Goal: Task Accomplishment & Management: Manage account settings

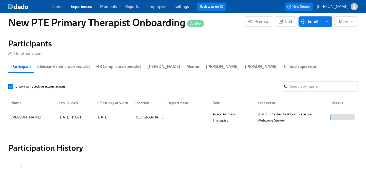
scroll to position [0, 458]
click at [84, 5] on link "Experiences" at bounding box center [81, 6] width 21 height 5
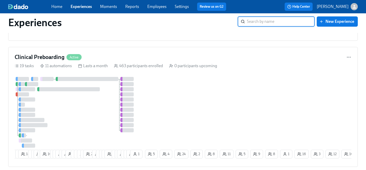
scroll to position [492, 0]
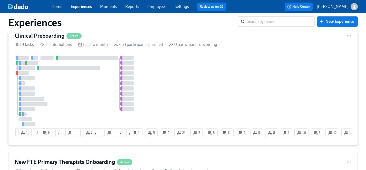
click at [101, 95] on div at bounding box center [79, 91] width 129 height 71
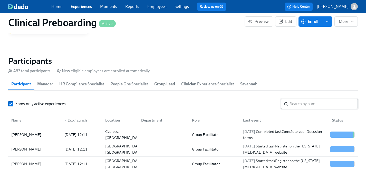
click at [311, 105] on input "search" at bounding box center [324, 104] width 68 height 10
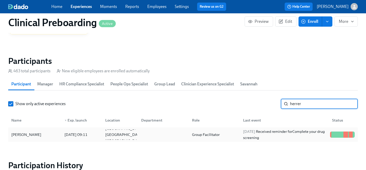
type input "herrer"
click at [25, 134] on div "[PERSON_NAME]" at bounding box center [26, 135] width 34 height 6
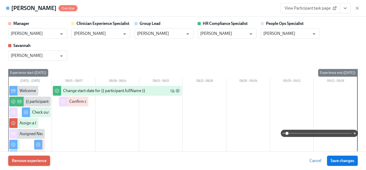
click at [42, 162] on span "Remove experience" at bounding box center [29, 160] width 35 height 5
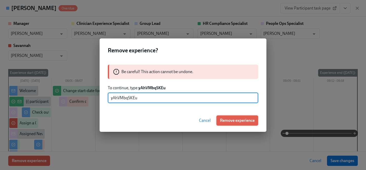
type input "yAhVMbqSKEu"
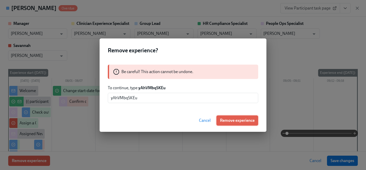
click at [241, 121] on span "Remove experience" at bounding box center [237, 120] width 35 height 5
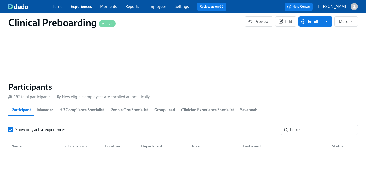
scroll to position [495, 0]
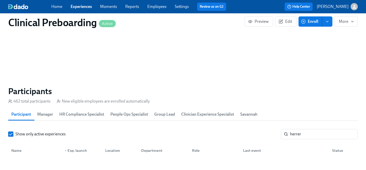
click at [84, 5] on link "Experiences" at bounding box center [81, 6] width 21 height 5
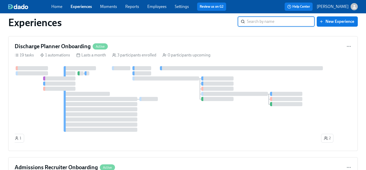
scroll to position [2, 0]
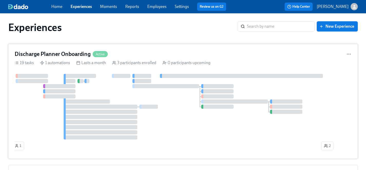
click at [118, 89] on div at bounding box center [183, 107] width 337 height 66
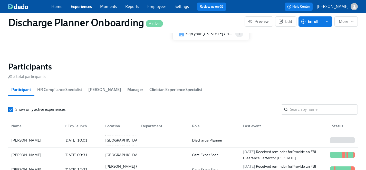
scroll to position [468, 0]
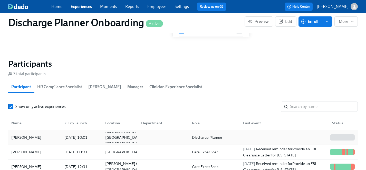
click at [21, 138] on div "[PERSON_NAME]" at bounding box center [26, 138] width 34 height 6
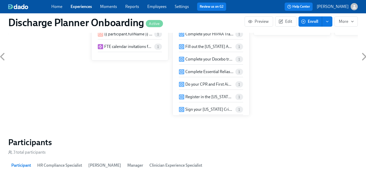
scroll to position [388, 0]
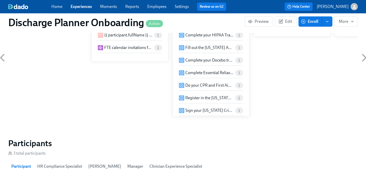
click at [79, 6] on link "Experiences" at bounding box center [81, 6] width 21 height 5
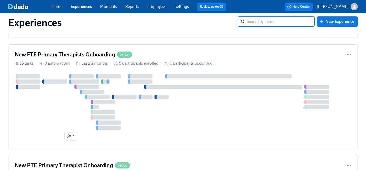
scroll to position [598, 0]
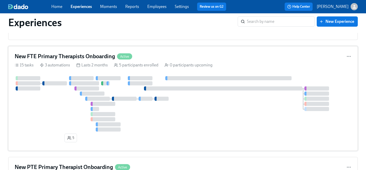
click at [59, 107] on div at bounding box center [183, 103] width 337 height 55
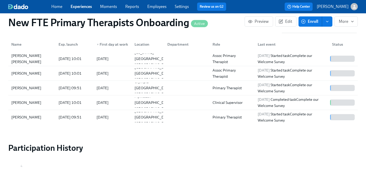
scroll to position [524, 0]
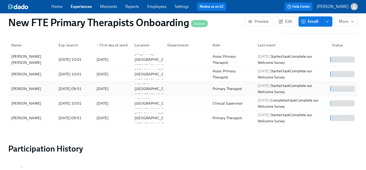
click at [29, 86] on div "[PERSON_NAME]" at bounding box center [26, 89] width 34 height 6
click at [34, 115] on div "[PERSON_NAME]" at bounding box center [26, 118] width 34 height 6
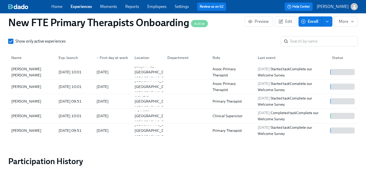
scroll to position [502, 0]
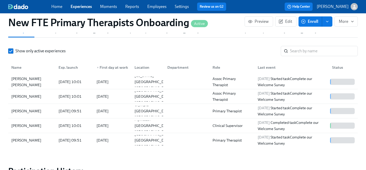
click at [312, 21] on span "Enroll" at bounding box center [310, 21] width 16 height 5
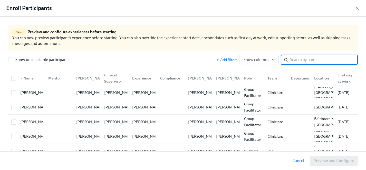
click at [300, 61] on input "search" at bounding box center [324, 60] width 68 height 10
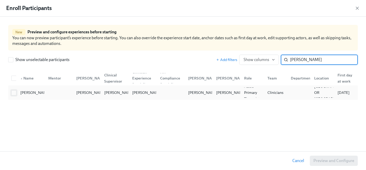
type input "ashley roy"
click at [15, 94] on input "checkbox" at bounding box center [14, 93] width 5 height 5
checkbox input "true"
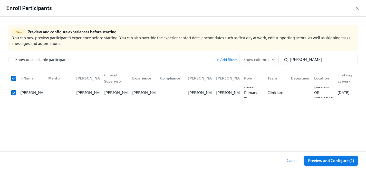
click at [328, 162] on span "Preview and Configure (1)" at bounding box center [331, 160] width 46 height 5
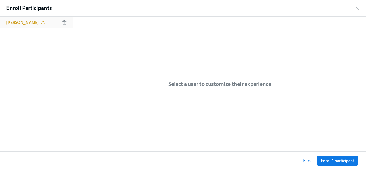
click at [21, 22] on h6 "[PERSON_NAME]" at bounding box center [22, 23] width 33 height 6
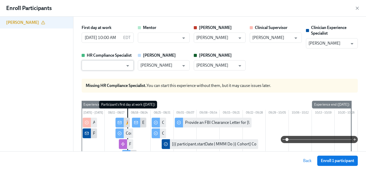
click at [98, 67] on input "text" at bounding box center [103, 65] width 39 height 10
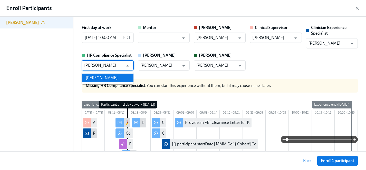
click at [102, 77] on li "[PERSON_NAME]" at bounding box center [108, 78] width 52 height 9
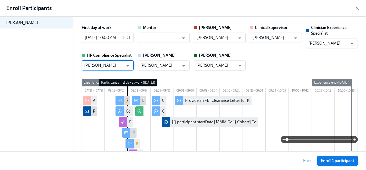
type input "[PERSON_NAME]"
click at [339, 161] on span "Enroll 1 participant" at bounding box center [337, 160] width 33 height 5
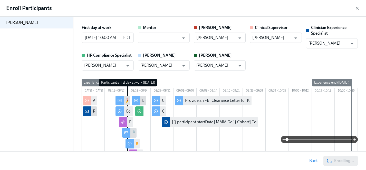
scroll to position [0, 158]
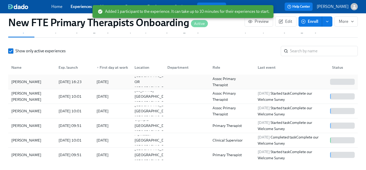
click at [21, 79] on div "[PERSON_NAME]" at bounding box center [26, 82] width 34 height 6
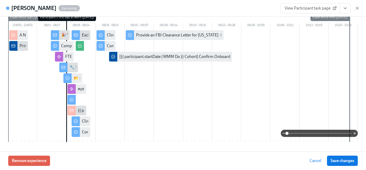
scroll to position [25, 0]
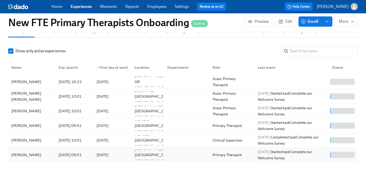
scroll to position [508, 0]
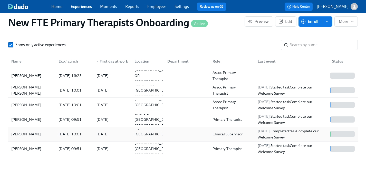
click at [23, 131] on div "[PERSON_NAME]" at bounding box center [26, 134] width 34 height 6
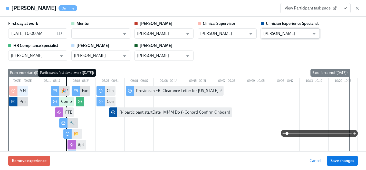
click at [290, 35] on input "[PERSON_NAME]" at bounding box center [286, 33] width 46 height 10
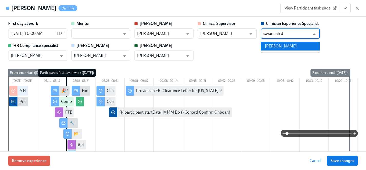
click at [292, 44] on li "[PERSON_NAME]" at bounding box center [290, 46] width 59 height 9
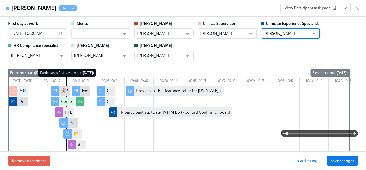
type input "[PERSON_NAME]"
click at [342, 159] on span "Save changes" at bounding box center [343, 160] width 24 height 5
type input "[PERSON_NAME]"
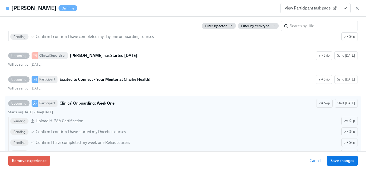
scroll to position [615, 0]
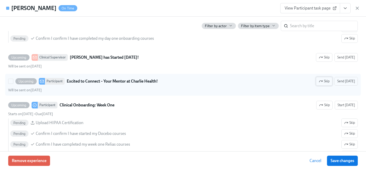
click at [327, 80] on span "Skip" at bounding box center [324, 81] width 11 height 5
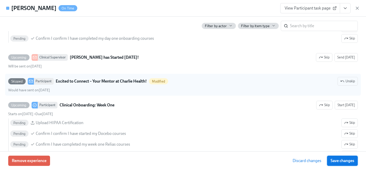
click at [348, 161] on span "Save changes" at bounding box center [343, 160] width 24 height 5
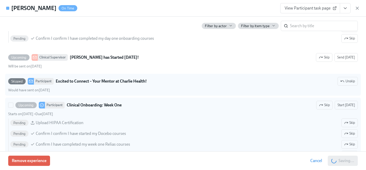
scroll to position [0, 316]
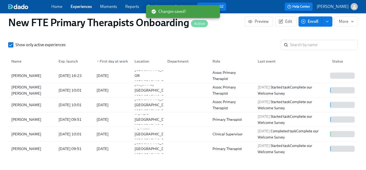
click at [312, 22] on span "Enroll" at bounding box center [310, 21] width 16 height 5
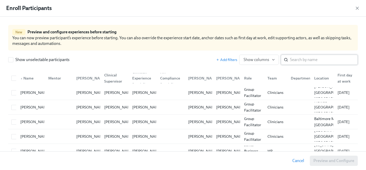
click at [305, 62] on input "search" at bounding box center [324, 60] width 68 height 10
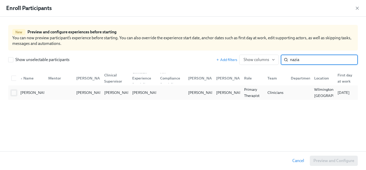
type input "nazia"
click at [15, 92] on input "checkbox" at bounding box center [14, 93] width 5 height 5
checkbox input "true"
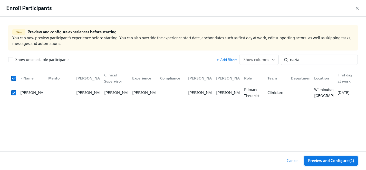
click at [311, 162] on span "Preview and Configure (1)" at bounding box center [331, 160] width 46 height 5
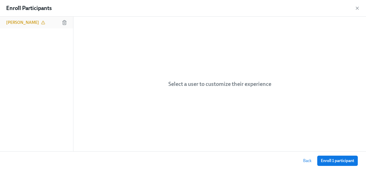
click at [24, 24] on h6 "[PERSON_NAME]" at bounding box center [22, 23] width 33 height 6
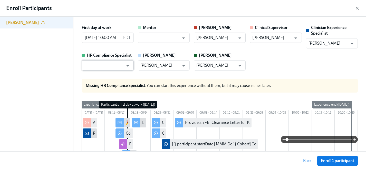
click at [111, 64] on input "text" at bounding box center [103, 65] width 39 height 10
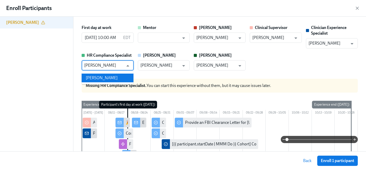
click at [103, 79] on li "[PERSON_NAME]" at bounding box center [108, 78] width 52 height 9
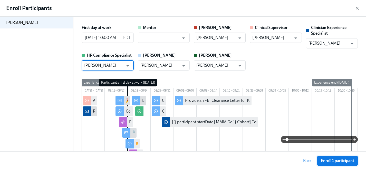
type input "[PERSON_NAME]"
click at [348, 160] on span "Enroll 1 participant" at bounding box center [337, 160] width 33 height 5
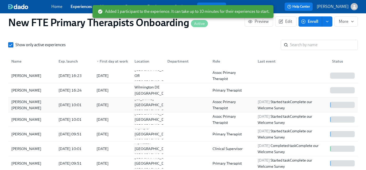
scroll to position [0, 395]
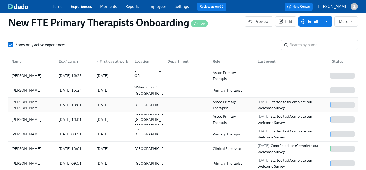
click at [27, 99] on div "[PERSON_NAME] [PERSON_NAME]" at bounding box center [31, 105] width 45 height 12
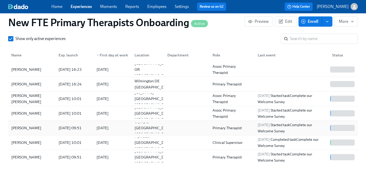
scroll to position [515, 0]
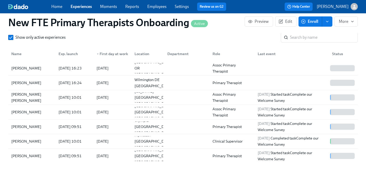
click at [313, 21] on span "Enroll" at bounding box center [310, 21] width 16 height 5
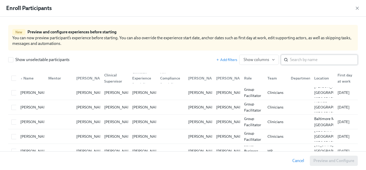
click at [300, 62] on input "search" at bounding box center [324, 60] width 68 height 10
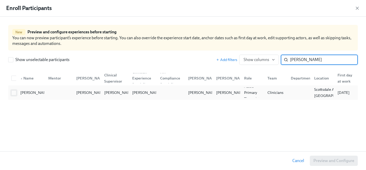
type input "caroline m"
click at [13, 93] on input "checkbox" at bounding box center [14, 93] width 5 height 5
checkbox input "true"
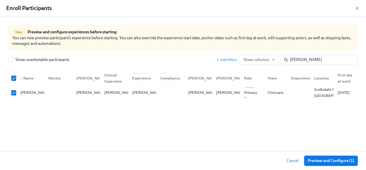
click at [333, 162] on span "Preview and Configure (1)" at bounding box center [331, 160] width 46 height 5
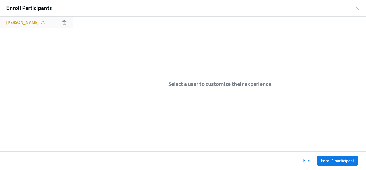
click at [25, 19] on div "[PERSON_NAME]" at bounding box center [36, 23] width 73 height 12
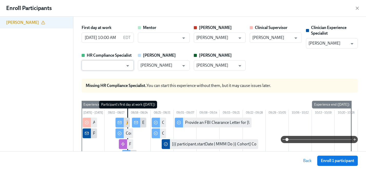
click at [93, 62] on input "text" at bounding box center [103, 65] width 39 height 10
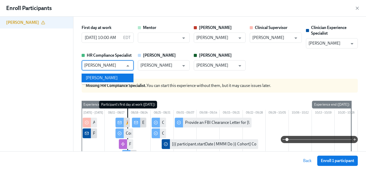
click at [97, 75] on li "[PERSON_NAME]" at bounding box center [108, 78] width 52 height 9
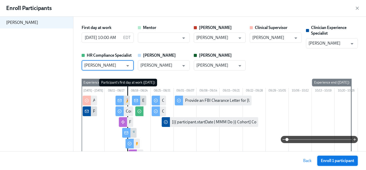
type input "[PERSON_NAME]"
click at [345, 161] on span "Enroll 1 participant" at bounding box center [337, 160] width 33 height 5
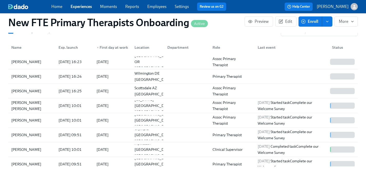
scroll to position [518, 0]
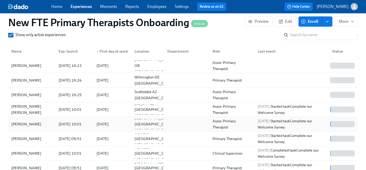
click at [17, 121] on div "[PERSON_NAME]" at bounding box center [26, 124] width 34 height 6
click at [311, 21] on span "Enroll" at bounding box center [310, 21] width 16 height 5
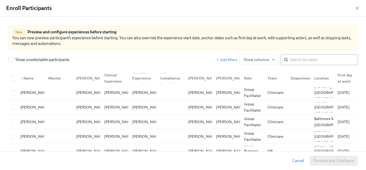
click at [297, 61] on input "search" at bounding box center [324, 60] width 68 height 10
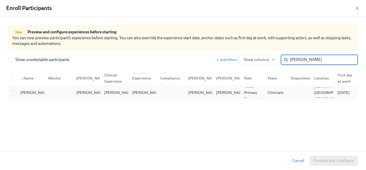
type input "jessica lo"
click at [14, 96] on div at bounding box center [12, 93] width 7 height 10
checkbox input "true"
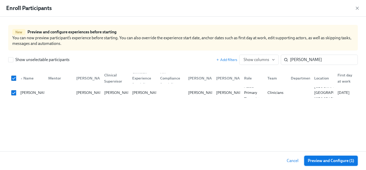
click at [327, 161] on span "Preview and Configure (1)" at bounding box center [331, 160] width 46 height 5
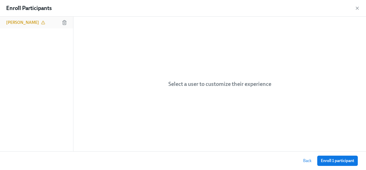
click at [19, 25] on h6 "[PERSON_NAME]" at bounding box center [22, 23] width 33 height 6
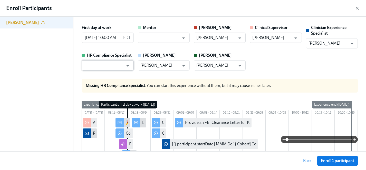
click at [101, 64] on input "text" at bounding box center [103, 65] width 39 height 10
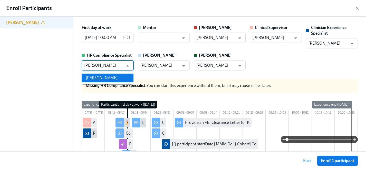
click at [102, 76] on li "[PERSON_NAME]" at bounding box center [108, 78] width 52 height 9
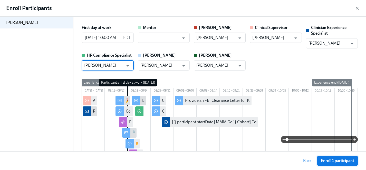
type input "[PERSON_NAME]"
click at [337, 162] on span "Enroll 1 participant" at bounding box center [337, 160] width 33 height 5
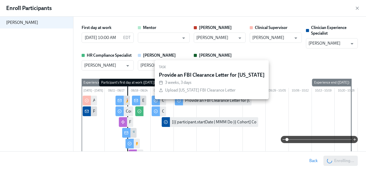
scroll to position [0, 539]
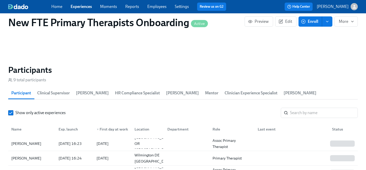
scroll to position [414, 0]
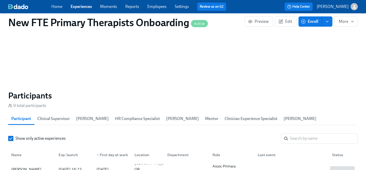
click at [80, 7] on link "Experiences" at bounding box center [81, 6] width 21 height 5
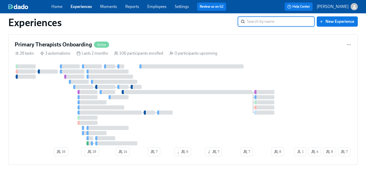
scroll to position [1153, 0]
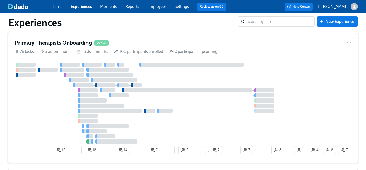
click at [43, 112] on div at bounding box center [154, 103] width 279 height 81
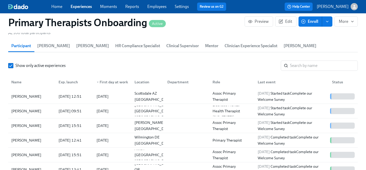
scroll to position [555, 0]
click at [28, 93] on div "[PERSON_NAME]" at bounding box center [26, 96] width 34 height 6
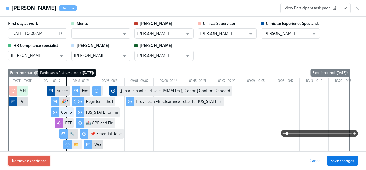
click at [33, 161] on span "Remove experience" at bounding box center [29, 160] width 35 height 5
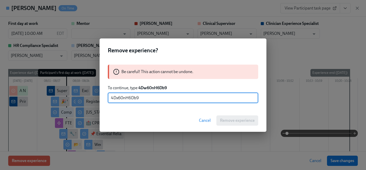
click at [118, 99] on input "4Dx60nH6Db9" at bounding box center [183, 98] width 150 height 10
type input "4Dw60nH6Db9"
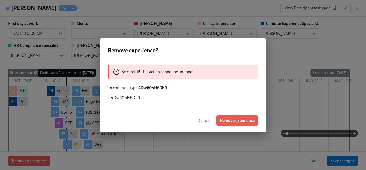
click at [227, 122] on span "Remove experience" at bounding box center [237, 120] width 35 height 5
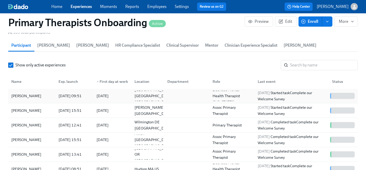
scroll to position [0, 6786]
click at [25, 93] on div "[PERSON_NAME]" at bounding box center [26, 96] width 34 height 6
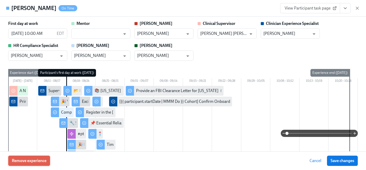
click at [38, 160] on span "Remove experience" at bounding box center [29, 160] width 35 height 5
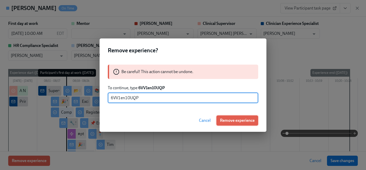
type input "6VV1en10UQP"
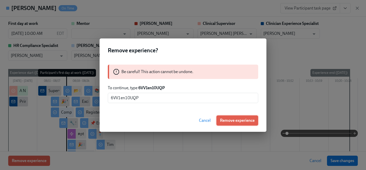
click at [232, 121] on span "Remove experience" at bounding box center [237, 120] width 35 height 5
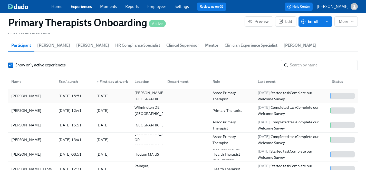
click at [21, 93] on div "[PERSON_NAME]" at bounding box center [26, 96] width 34 height 6
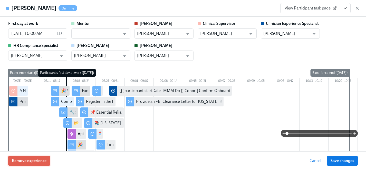
click at [41, 160] on span "Remove experience" at bounding box center [29, 160] width 35 height 5
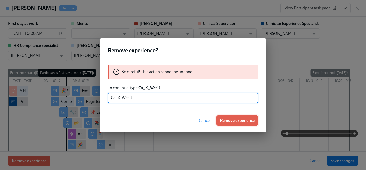
type input "Ca_X_WesiJ-"
click at [227, 120] on span "Remove experience" at bounding box center [237, 120] width 35 height 5
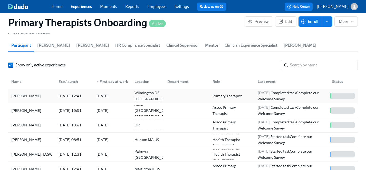
click at [23, 93] on div "[PERSON_NAME]" at bounding box center [26, 96] width 34 height 6
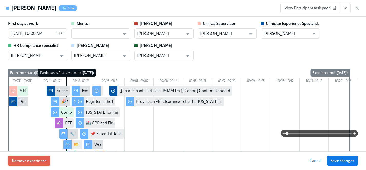
click at [36, 163] on span "Remove experience" at bounding box center [29, 160] width 35 height 5
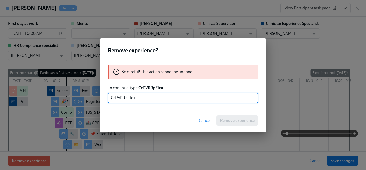
click at [131, 98] on input "CcPVRRpFlxu" at bounding box center [183, 98] width 150 height 10
type input "CcPVRRpFIxu"
click at [236, 118] on span "Remove experience" at bounding box center [237, 120] width 35 height 5
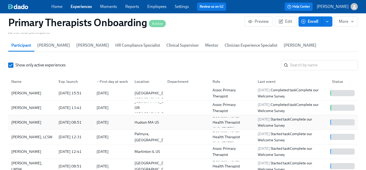
scroll to position [2, 0]
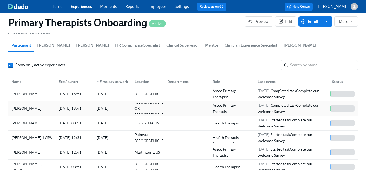
click at [25, 106] on div "[PERSON_NAME]" at bounding box center [26, 109] width 34 height 6
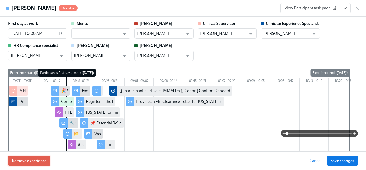
click at [43, 160] on span "Remove experience" at bounding box center [29, 160] width 35 height 5
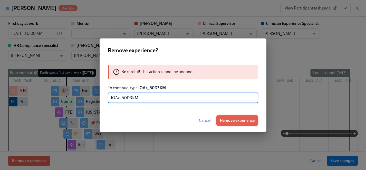
type input "IOAz_50D3KM"
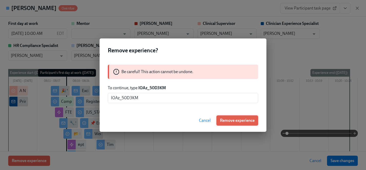
click at [236, 120] on span "Remove experience" at bounding box center [237, 120] width 35 height 5
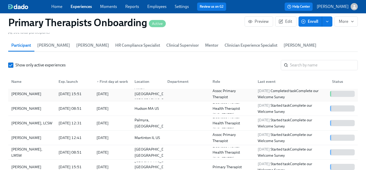
click at [25, 91] on div "[PERSON_NAME]" at bounding box center [26, 94] width 34 height 6
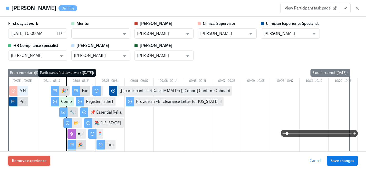
click at [34, 162] on span "Remove experience" at bounding box center [29, 160] width 35 height 5
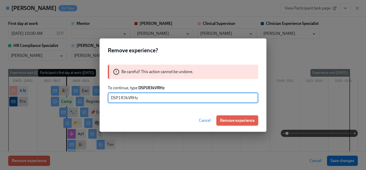
type input "DSP1R3kVRHz"
click at [244, 121] on span "Remove experience" at bounding box center [237, 120] width 35 height 5
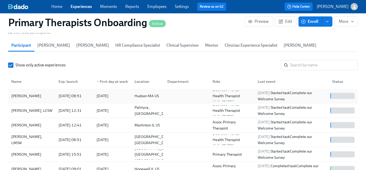
click at [30, 93] on div "[PERSON_NAME]" at bounding box center [26, 96] width 34 height 6
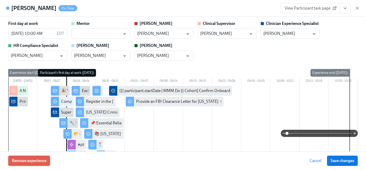
click at [34, 160] on span "Remove experience" at bounding box center [29, 160] width 35 height 5
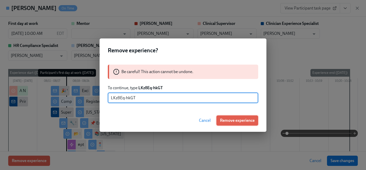
type input "LKz8Eq-hkGT"
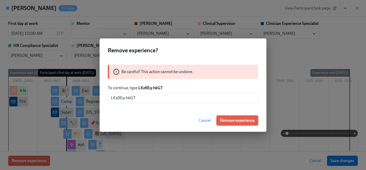
click at [239, 119] on span "Remove experience" at bounding box center [237, 120] width 35 height 5
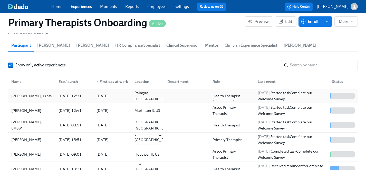
click at [28, 93] on div "[PERSON_NAME], LCSW" at bounding box center [31, 96] width 45 height 6
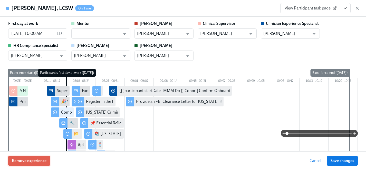
click at [35, 160] on span "Remove experience" at bounding box center [29, 160] width 35 height 5
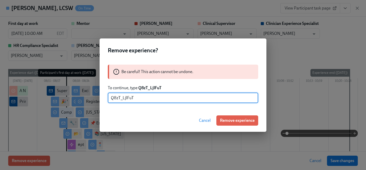
type input "Q8zT_LjlFuT"
click at [246, 120] on span "Remove experience" at bounding box center [237, 120] width 35 height 5
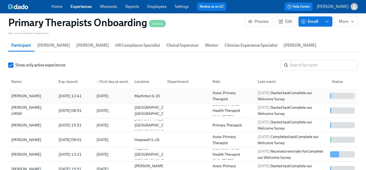
click at [25, 93] on div "[PERSON_NAME]" at bounding box center [26, 96] width 34 height 6
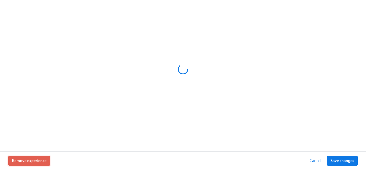
click at [24, 159] on span "Remove experience" at bounding box center [29, 160] width 35 height 5
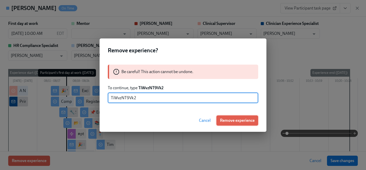
type input "TiWvzNT9Vk2"
click at [240, 120] on span "Remove experience" at bounding box center [237, 120] width 35 height 5
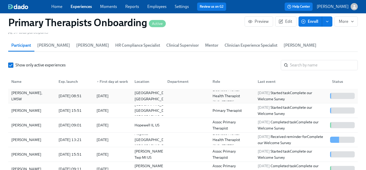
click at [22, 90] on div "[PERSON_NAME], LMSW" at bounding box center [31, 96] width 45 height 12
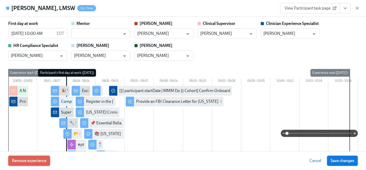
click at [31, 160] on span "Remove experience" at bounding box center [29, 160] width 35 height 5
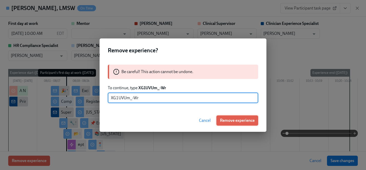
type input "XG1UVUm_-Wr"
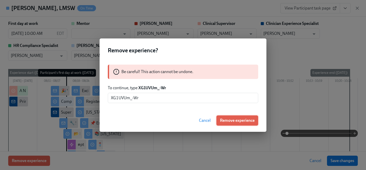
click at [243, 122] on span "Remove experience" at bounding box center [237, 120] width 35 height 5
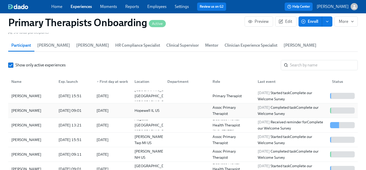
click at [22, 108] on div "[PERSON_NAME]" at bounding box center [26, 111] width 34 height 6
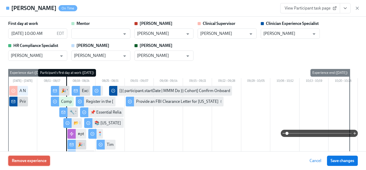
click at [36, 160] on span "Remove experience" at bounding box center [29, 160] width 35 height 5
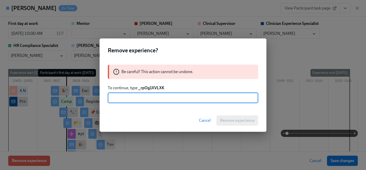
click at [133, 98] on input "text" at bounding box center [183, 98] width 150 height 10
type input "_rpOg1XVLXK"
click at [244, 121] on span "Remove experience" at bounding box center [237, 120] width 35 height 5
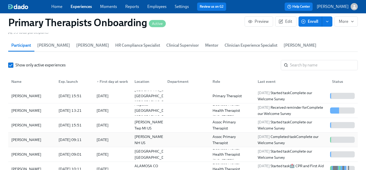
click at [23, 137] on div "[PERSON_NAME]" at bounding box center [26, 140] width 34 height 6
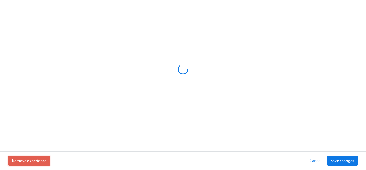
click at [26, 160] on span "Remove experience" at bounding box center [29, 160] width 35 height 5
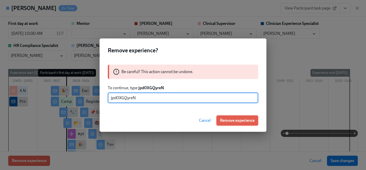
type input "jpd0XGQyreN"
click at [238, 122] on span "Remove experience" at bounding box center [237, 120] width 35 height 5
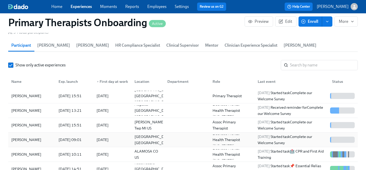
click at [25, 137] on div "[PERSON_NAME]" at bounding box center [26, 140] width 34 height 6
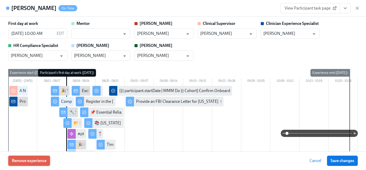
click at [28, 161] on span "Remove experience" at bounding box center [29, 160] width 35 height 5
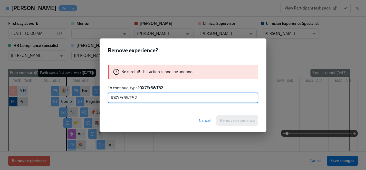
click at [115, 98] on input "lOX7Er6WT52" at bounding box center [183, 98] width 150 height 10
type input "l0X7Er6WT52"
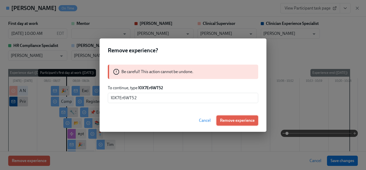
click at [230, 120] on span "Remove experience" at bounding box center [237, 120] width 35 height 5
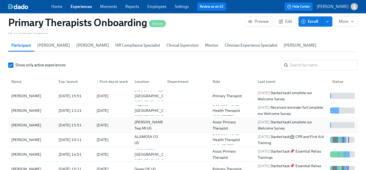
click at [28, 122] on div "[PERSON_NAME]" at bounding box center [26, 125] width 34 height 6
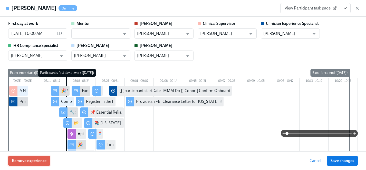
click at [28, 161] on span "Remove experience" at bounding box center [29, 160] width 35 height 5
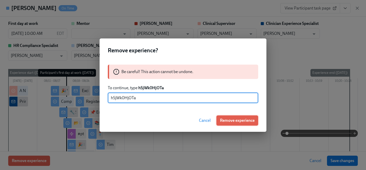
type input "hSjWk0HjOTa"
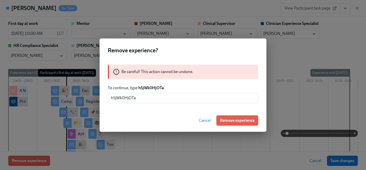
click at [244, 119] on span "Remove experience" at bounding box center [237, 120] width 35 height 5
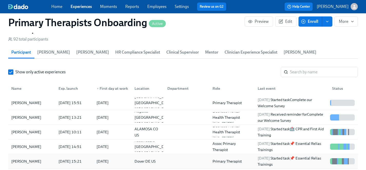
scroll to position [534, 0]
click at [26, 100] on div "[PERSON_NAME]" at bounding box center [26, 103] width 34 height 6
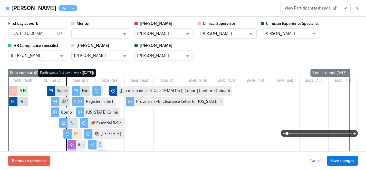
click at [29, 160] on span "Remove experience" at bounding box center [29, 160] width 35 height 5
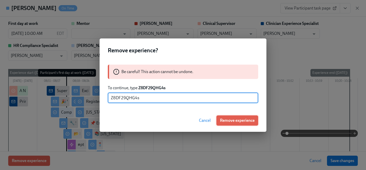
type input "Z8DF29QHG4s"
click at [250, 120] on span "Remove experience" at bounding box center [237, 120] width 35 height 5
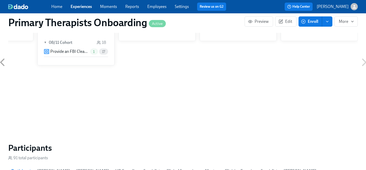
scroll to position [366, 0]
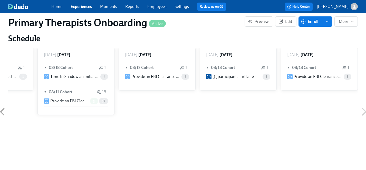
click at [79, 6] on link "Experiences" at bounding box center [81, 6] width 21 height 5
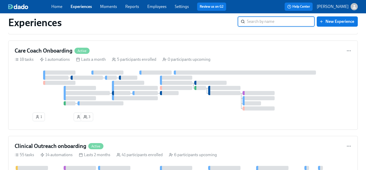
scroll to position [827, 0]
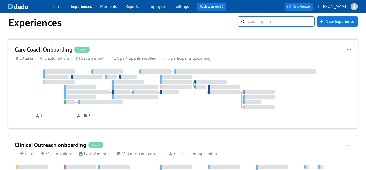
click at [164, 116] on div "1 1 3" at bounding box center [183, 96] width 337 height 53
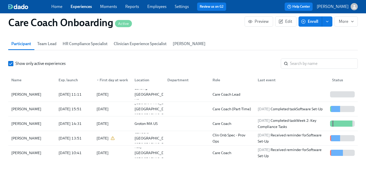
scroll to position [446, 0]
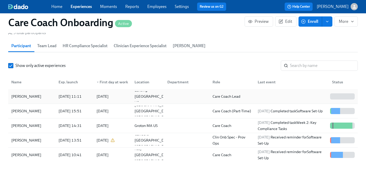
click at [23, 97] on div "[PERSON_NAME]" at bounding box center [26, 96] width 34 height 6
click at [82, 6] on link "Experiences" at bounding box center [81, 6] width 21 height 5
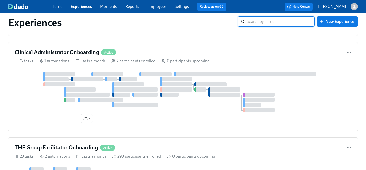
scroll to position [1281, 0]
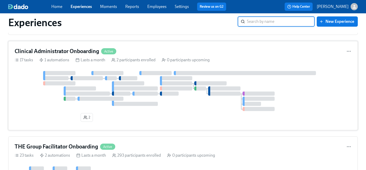
click at [52, 120] on div "2" at bounding box center [183, 97] width 337 height 53
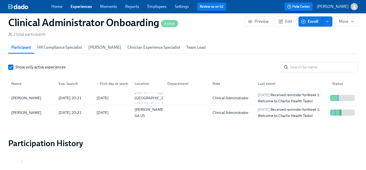
scroll to position [438, 0]
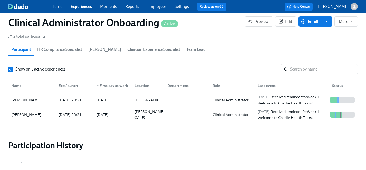
click at [315, 24] on button "Enroll" at bounding box center [311, 21] width 24 height 10
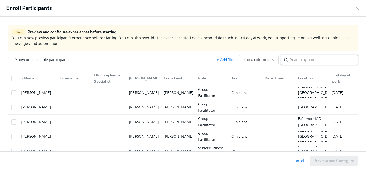
click at [306, 59] on input "search" at bounding box center [324, 60] width 68 height 10
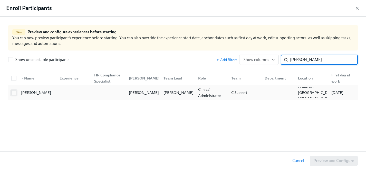
type input "sharel"
click at [14, 91] on input "checkbox" at bounding box center [14, 93] width 5 height 5
checkbox input "true"
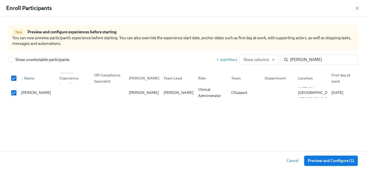
click at [340, 162] on span "Preview and Configure (1)" at bounding box center [331, 160] width 46 height 5
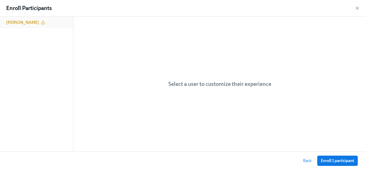
click at [23, 23] on h6 "[PERSON_NAME]" at bounding box center [22, 23] width 33 height 6
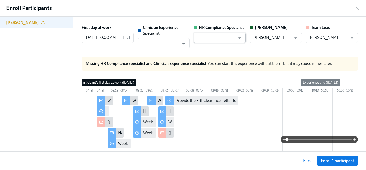
click at [228, 37] on input "text" at bounding box center [215, 38] width 39 height 10
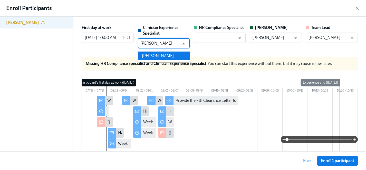
click at [166, 58] on li "[PERSON_NAME]" at bounding box center [164, 56] width 52 height 9
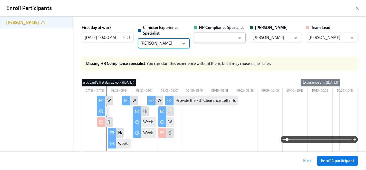
type input "[PERSON_NAME]"
click at [217, 37] on input "text" at bounding box center [215, 38] width 39 height 10
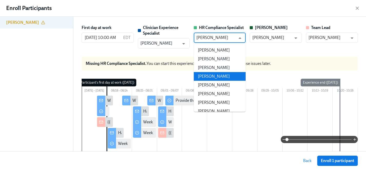
click at [225, 77] on li "[PERSON_NAME]" at bounding box center [220, 76] width 52 height 9
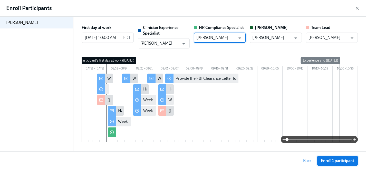
type input "[PERSON_NAME]"
click at [343, 160] on span "Enroll 1 participant" at bounding box center [337, 160] width 33 height 5
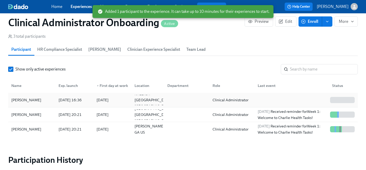
scroll to position [0, 483]
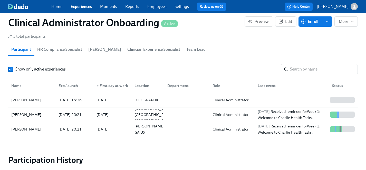
click at [313, 25] on button "Enroll" at bounding box center [311, 21] width 24 height 10
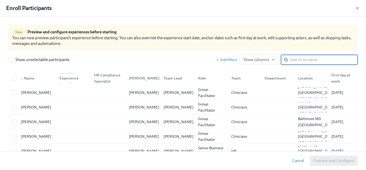
click at [309, 58] on input "search" at bounding box center [324, 60] width 68 height 10
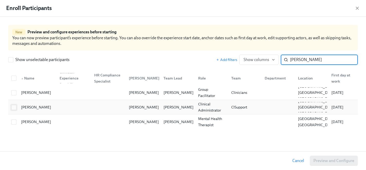
type input "[PERSON_NAME]"
click at [12, 108] on input "checkbox" at bounding box center [14, 107] width 5 height 5
checkbox input "true"
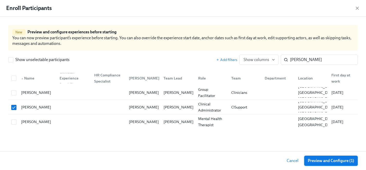
click at [337, 161] on span "Preview and Configure (1)" at bounding box center [331, 160] width 46 height 5
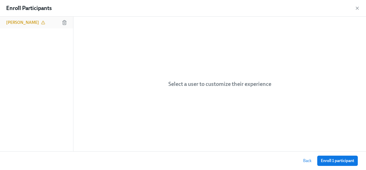
click at [31, 21] on h6 "[PERSON_NAME]" at bounding box center [22, 23] width 33 height 6
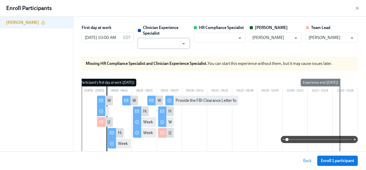
click at [162, 46] on input "text" at bounding box center [159, 43] width 39 height 10
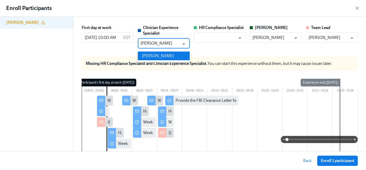
click at [160, 56] on li "[PERSON_NAME]" at bounding box center [164, 56] width 52 height 9
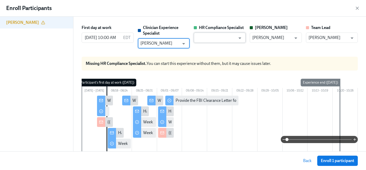
type input "[PERSON_NAME]"
click at [219, 37] on input "text" at bounding box center [215, 38] width 39 height 10
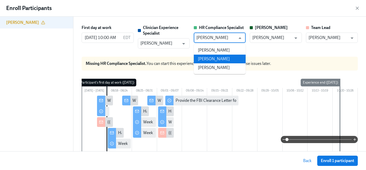
click at [229, 55] on li "[PERSON_NAME]" at bounding box center [220, 59] width 52 height 9
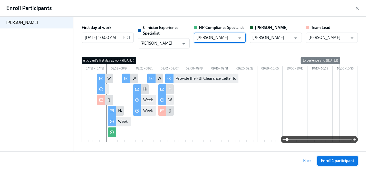
type input "[PERSON_NAME]"
click at [346, 161] on span "Enroll 1 participant" at bounding box center [337, 160] width 33 height 5
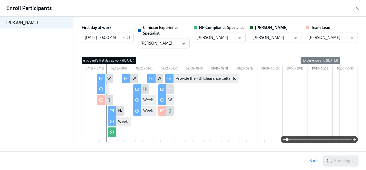
scroll to position [0, 539]
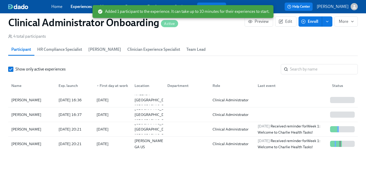
click at [310, 20] on span "Enroll" at bounding box center [310, 21] width 16 height 5
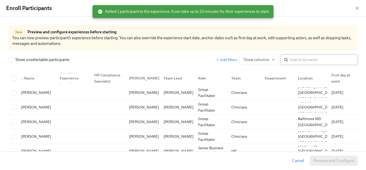
click at [300, 58] on input "search" at bounding box center [324, 60] width 68 height 10
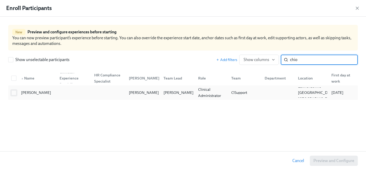
type input "chio"
click at [14, 93] on input "checkbox" at bounding box center [14, 93] width 5 height 5
checkbox input "true"
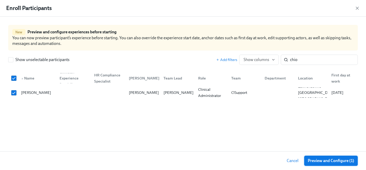
click at [335, 162] on span "Preview and Configure (1)" at bounding box center [331, 160] width 46 height 5
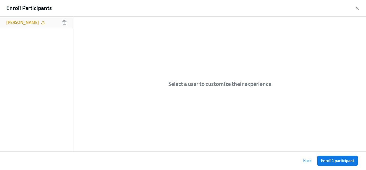
click at [21, 17] on div "[PERSON_NAME]" at bounding box center [36, 23] width 73 height 12
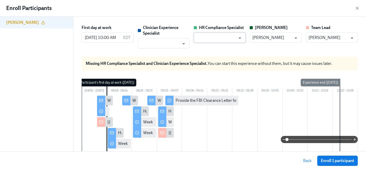
click at [230, 35] on input "text" at bounding box center [215, 38] width 39 height 10
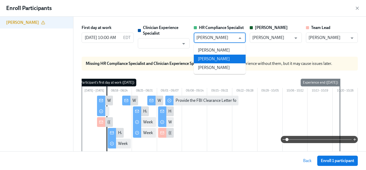
click at [226, 58] on li "[PERSON_NAME]" at bounding box center [220, 59] width 52 height 9
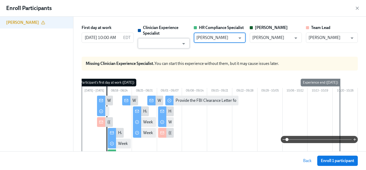
type input "[PERSON_NAME]"
click at [171, 45] on input "text" at bounding box center [159, 43] width 39 height 10
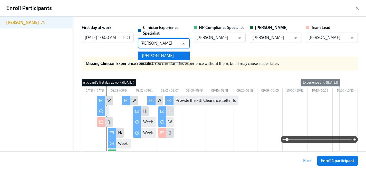
click at [170, 56] on li "[PERSON_NAME]" at bounding box center [164, 56] width 52 height 9
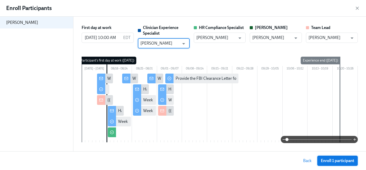
type input "[PERSON_NAME]"
click at [348, 160] on span "Enroll 1 participant" at bounding box center [337, 160] width 33 height 5
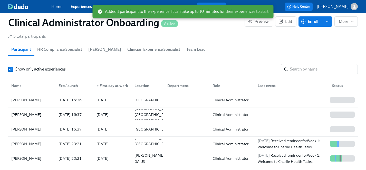
click at [80, 6] on link "Experiences" at bounding box center [81, 6] width 21 height 5
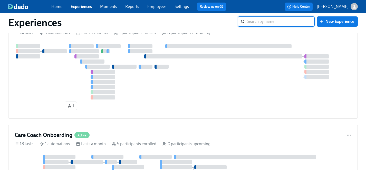
scroll to position [741, 0]
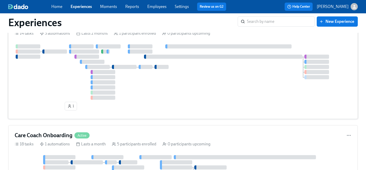
click at [58, 84] on div at bounding box center [183, 71] width 337 height 55
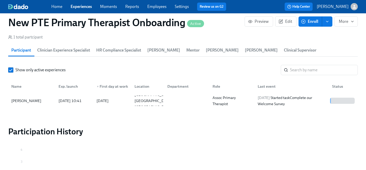
scroll to position [468, 0]
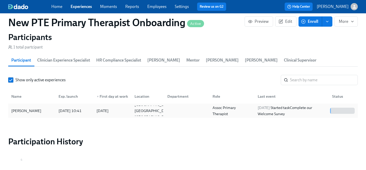
click at [16, 108] on div "[PERSON_NAME]" at bounding box center [26, 111] width 34 height 6
click at [315, 22] on span "Enroll" at bounding box center [310, 21] width 16 height 5
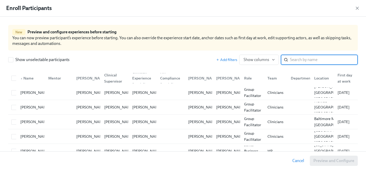
click at [308, 63] on input "search" at bounding box center [324, 60] width 68 height 10
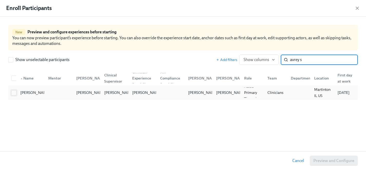
type input "avrey s"
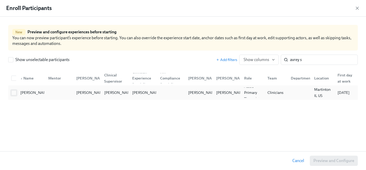
click at [15, 93] on input "checkbox" at bounding box center [14, 93] width 5 height 5
checkbox input "true"
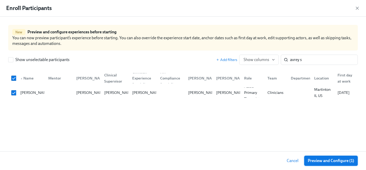
click at [336, 160] on span "Preview and Configure (1)" at bounding box center [331, 160] width 46 height 5
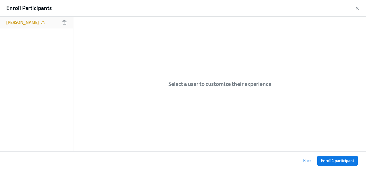
click at [19, 23] on h6 "[PERSON_NAME]" at bounding box center [22, 23] width 33 height 6
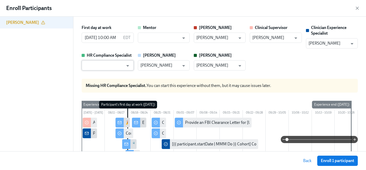
click at [120, 64] on input "text" at bounding box center [103, 65] width 39 height 10
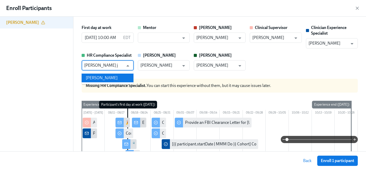
click at [115, 76] on li "[PERSON_NAME]" at bounding box center [108, 78] width 52 height 9
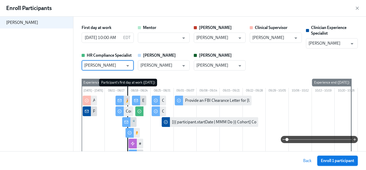
type input "[PERSON_NAME]"
click at [332, 160] on span "Enroll 1 participant" at bounding box center [337, 160] width 33 height 5
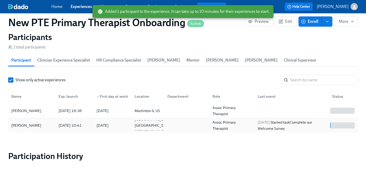
scroll to position [0, 158]
click at [312, 24] on button "Enroll" at bounding box center [311, 21] width 24 height 10
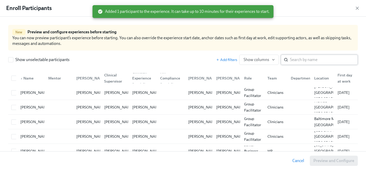
click at [312, 61] on input "search" at bounding box center [324, 60] width 68 height 10
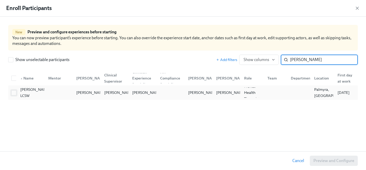
type input "[PERSON_NAME]"
click at [12, 93] on input "checkbox" at bounding box center [14, 93] width 5 height 5
checkbox input "true"
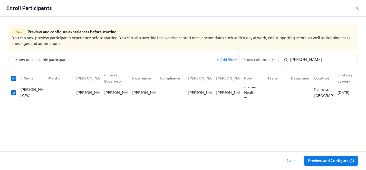
click at [335, 163] on span "Preview and Configure (1)" at bounding box center [331, 160] width 46 height 5
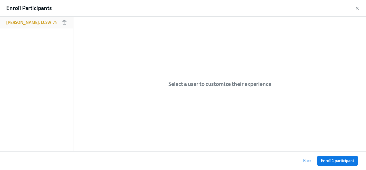
click at [36, 23] on h6 "[PERSON_NAME], LCSW" at bounding box center [28, 23] width 45 height 6
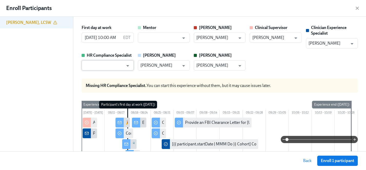
click at [107, 68] on input "text" at bounding box center [103, 65] width 39 height 10
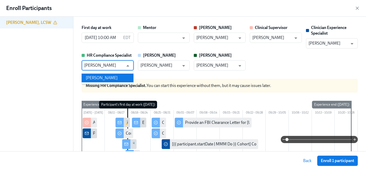
click at [106, 78] on li "[PERSON_NAME]" at bounding box center [108, 78] width 52 height 9
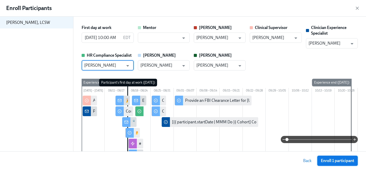
type input "[PERSON_NAME]"
click at [333, 160] on span "Enroll 1 participant" at bounding box center [337, 160] width 33 height 5
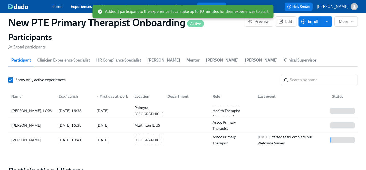
scroll to position [0, 237]
click at [311, 26] on button "Enroll" at bounding box center [311, 21] width 24 height 10
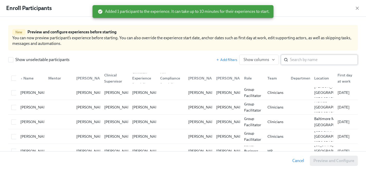
click at [299, 62] on input "search" at bounding box center [324, 60] width 68 height 10
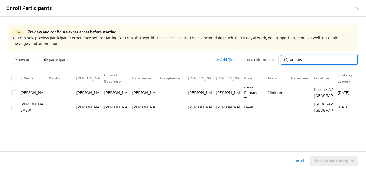
type input "adonis"
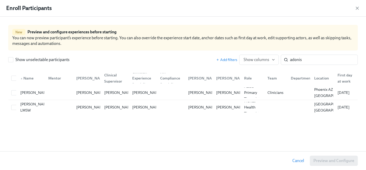
click at [358, 4] on div "Enroll Participants" at bounding box center [183, 8] width 366 height 17
click at [358, 7] on icon "button" at bounding box center [357, 8] width 5 height 5
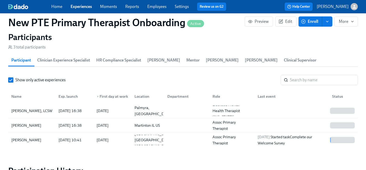
click at [160, 7] on link "Employees" at bounding box center [156, 6] width 19 height 5
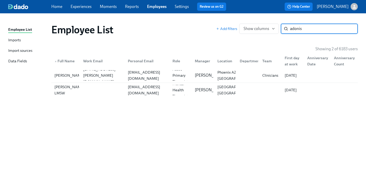
type input "adonis"
click at [79, 6] on link "Experiences" at bounding box center [81, 6] width 21 height 5
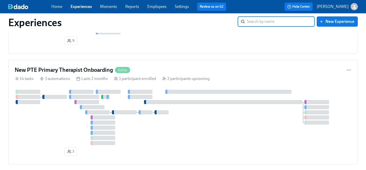
scroll to position [699, 0]
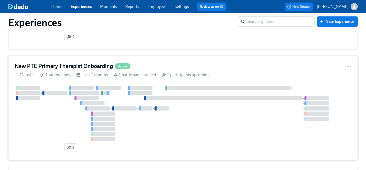
click at [54, 122] on div at bounding box center [183, 113] width 337 height 55
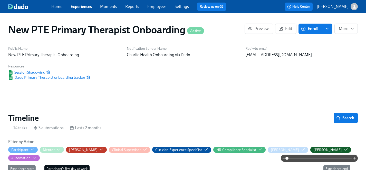
scroll to position [0, 79]
click at [313, 28] on span "Enroll" at bounding box center [310, 28] width 16 height 5
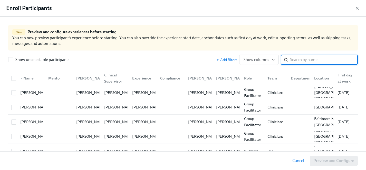
click at [306, 60] on input "search" at bounding box center [324, 60] width 68 height 10
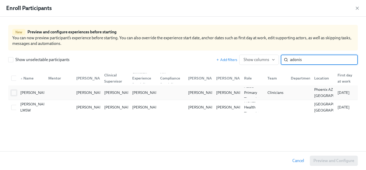
type input "adonis"
click at [15, 93] on input "checkbox" at bounding box center [14, 93] width 5 height 5
checkbox input "true"
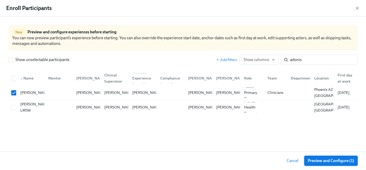
click at [337, 162] on span "Preview and Configure (1)" at bounding box center [331, 160] width 46 height 5
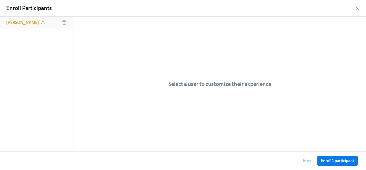
click at [24, 22] on h6 "[PERSON_NAME]" at bounding box center [22, 23] width 33 height 6
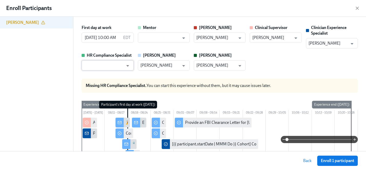
click at [105, 64] on input "text" at bounding box center [103, 65] width 39 height 10
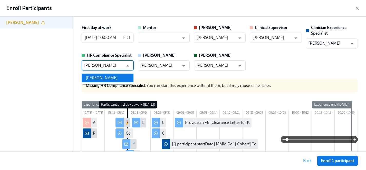
click at [110, 79] on li "[PERSON_NAME]" at bounding box center [108, 78] width 52 height 9
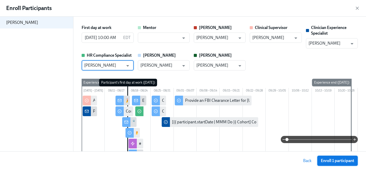
type input "[PERSON_NAME]"
click at [344, 161] on span "Enroll 1 participant" at bounding box center [337, 160] width 33 height 5
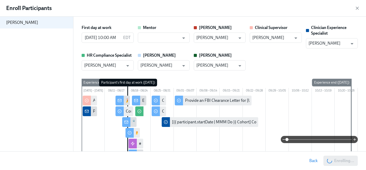
scroll to position [0, 158]
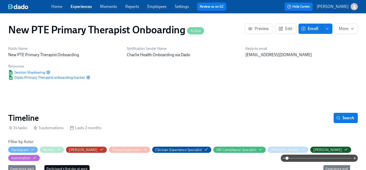
click at [311, 28] on span "Enroll" at bounding box center [310, 28] width 16 height 5
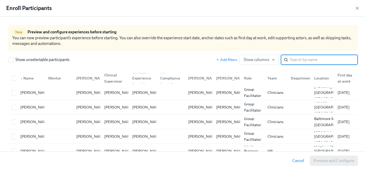
click at [306, 60] on input "search" at bounding box center [324, 60] width 68 height 10
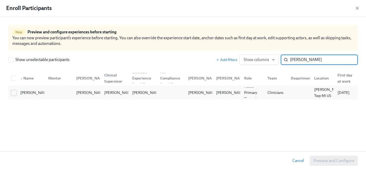
type input "[PERSON_NAME]"
click at [16, 91] on input "checkbox" at bounding box center [14, 93] width 5 height 5
checkbox input "true"
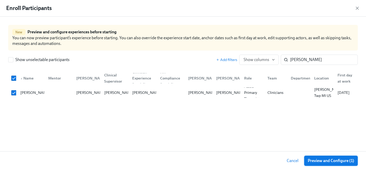
click at [337, 161] on span "Preview and Configure (1)" at bounding box center [331, 160] width 46 height 5
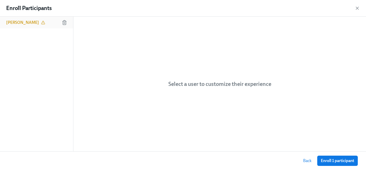
click at [21, 22] on h6 "[PERSON_NAME]" at bounding box center [22, 23] width 33 height 6
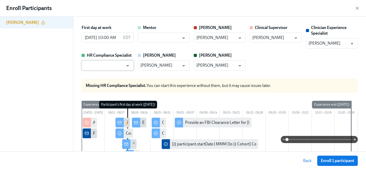
click at [113, 64] on input "text" at bounding box center [103, 65] width 39 height 10
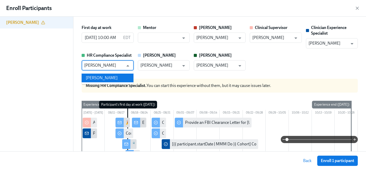
click at [111, 77] on li "[PERSON_NAME]" at bounding box center [108, 78] width 52 height 9
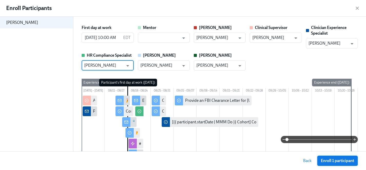
type input "[PERSON_NAME]"
click at [342, 159] on span "Enroll 1 participant" at bounding box center [337, 160] width 33 height 5
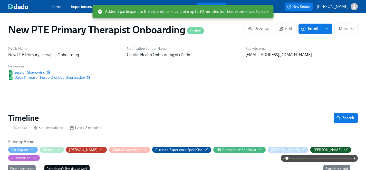
scroll to position [0, 458]
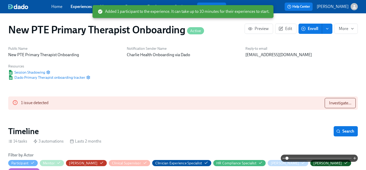
click at [308, 29] on span "Enroll" at bounding box center [310, 28] width 16 height 5
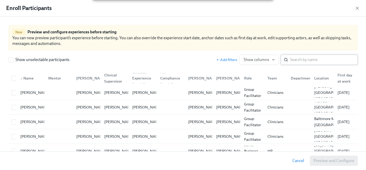
click at [314, 61] on input "search" at bounding box center [324, 60] width 68 height 10
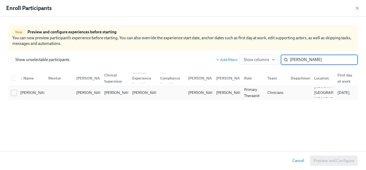
type input "[PERSON_NAME]"
click at [13, 93] on input "checkbox" at bounding box center [14, 93] width 5 height 5
checkbox input "true"
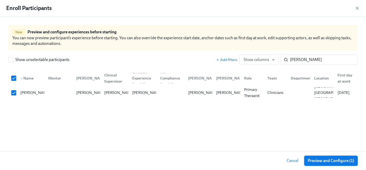
click at [330, 161] on span "Preview and Configure (1)" at bounding box center [331, 160] width 46 height 5
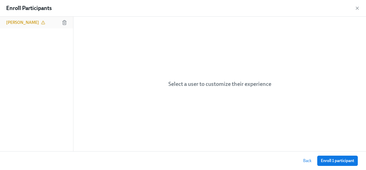
click at [21, 24] on h6 "[PERSON_NAME]" at bounding box center [22, 23] width 33 height 6
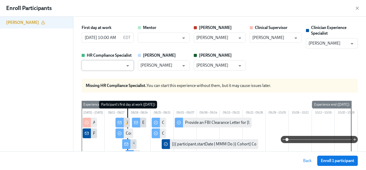
click at [118, 67] on input "text" at bounding box center [103, 65] width 39 height 10
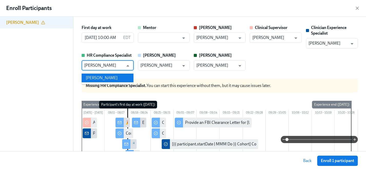
click at [109, 78] on li "[PERSON_NAME]" at bounding box center [108, 78] width 52 height 9
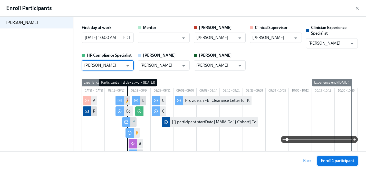
type input "[PERSON_NAME]"
click at [337, 161] on span "Enroll 1 participant" at bounding box center [337, 160] width 33 height 5
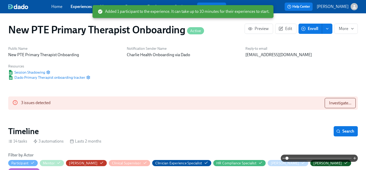
click at [312, 28] on span "Enroll" at bounding box center [310, 28] width 16 height 5
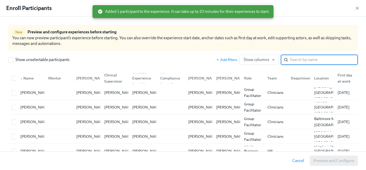
click at [309, 59] on input "search" at bounding box center [324, 60] width 68 height 10
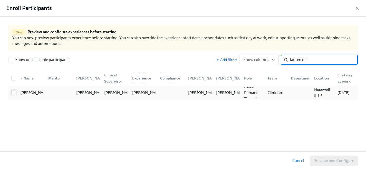
type input "lauren dir"
click at [12, 93] on input "checkbox" at bounding box center [14, 93] width 5 height 5
checkbox input "true"
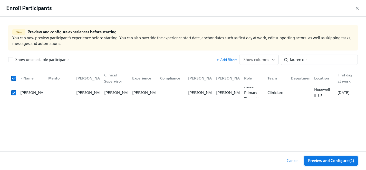
click at [337, 159] on span "Preview and Configure (1)" at bounding box center [331, 160] width 46 height 5
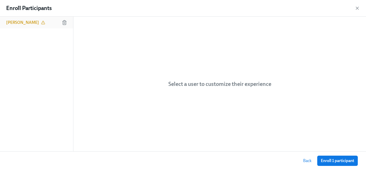
click at [11, 18] on div "[PERSON_NAME]" at bounding box center [36, 23] width 73 height 12
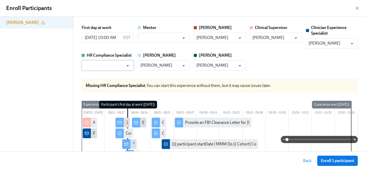
click at [96, 61] on input "text" at bounding box center [103, 65] width 39 height 10
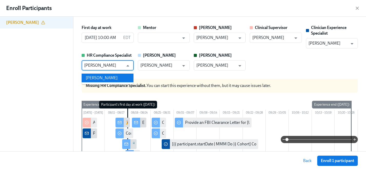
click at [99, 76] on li "[PERSON_NAME]" at bounding box center [108, 78] width 52 height 9
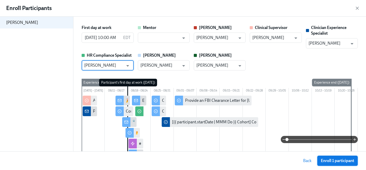
type input "[PERSON_NAME]"
click at [355, 161] on button "Enroll 1 participant" at bounding box center [337, 161] width 41 height 10
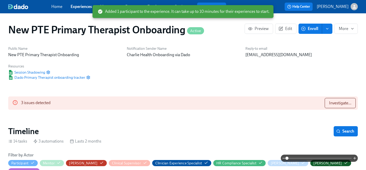
click at [308, 29] on span "Enroll" at bounding box center [310, 28] width 16 height 5
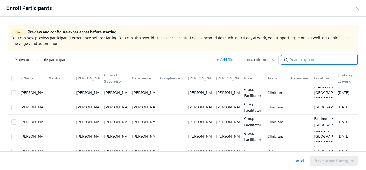
click at [318, 62] on input "search" at bounding box center [324, 60] width 68 height 10
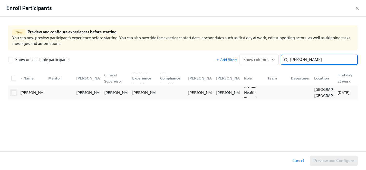
type input "[PERSON_NAME]"
click at [12, 93] on input "checkbox" at bounding box center [14, 93] width 5 height 5
checkbox input "true"
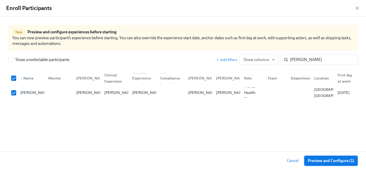
click at [325, 159] on span "Preview and Configure (1)" at bounding box center [331, 160] width 46 height 5
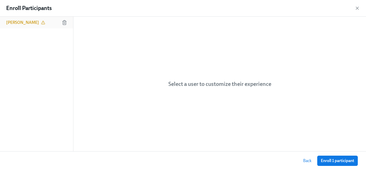
click at [26, 20] on h6 "[PERSON_NAME]" at bounding box center [22, 23] width 33 height 6
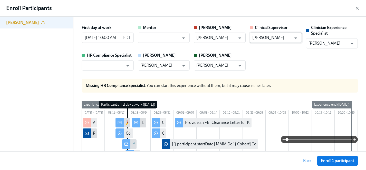
click at [265, 39] on input "[PERSON_NAME]" at bounding box center [271, 38] width 39 height 10
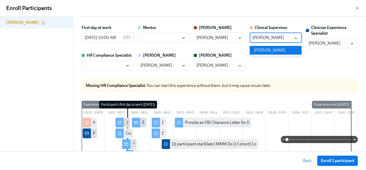
click at [269, 51] on li "[PERSON_NAME]" at bounding box center [276, 50] width 52 height 9
type input "[PERSON_NAME]"
click at [91, 66] on input "text" at bounding box center [103, 65] width 39 height 10
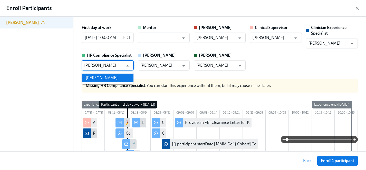
click at [96, 78] on li "[PERSON_NAME]" at bounding box center [108, 78] width 52 height 9
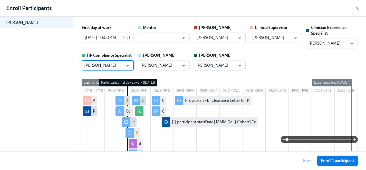
type input "[PERSON_NAME]"
click at [343, 159] on span "Enroll 1 participant" at bounding box center [337, 160] width 33 height 5
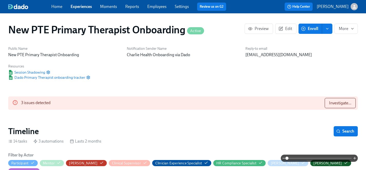
click at [311, 27] on span "Enroll" at bounding box center [310, 28] width 16 height 5
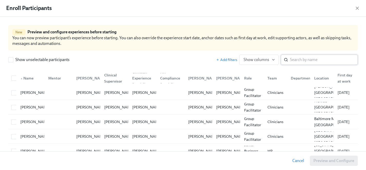
click at [309, 59] on input "search" at bounding box center [324, 60] width 68 height 10
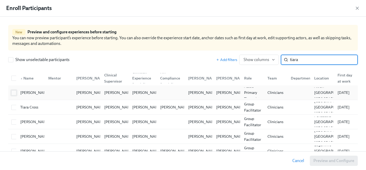
type input "tiara"
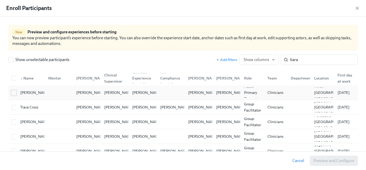
click at [14, 93] on input "checkbox" at bounding box center [14, 93] width 5 height 5
checkbox input "true"
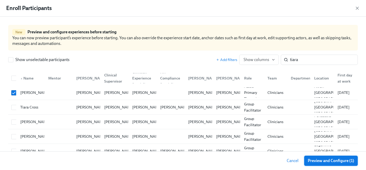
click at [328, 161] on span "Preview and Configure (1)" at bounding box center [331, 160] width 46 height 5
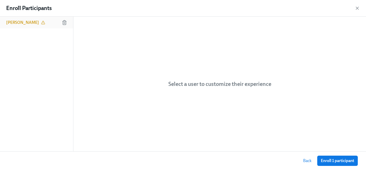
click at [14, 18] on div "[PERSON_NAME]" at bounding box center [36, 23] width 73 height 12
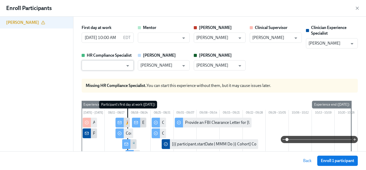
click at [101, 66] on input "text" at bounding box center [103, 65] width 39 height 10
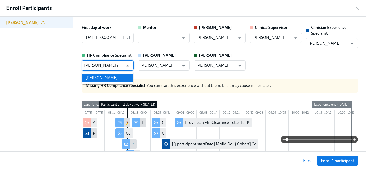
click at [97, 78] on li "[PERSON_NAME]" at bounding box center [108, 78] width 52 height 9
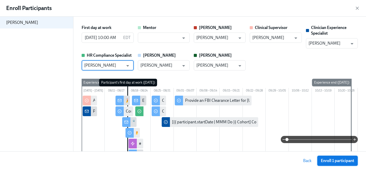
type input "[PERSON_NAME]"
click at [339, 162] on span "Enroll 1 participant" at bounding box center [337, 160] width 33 height 5
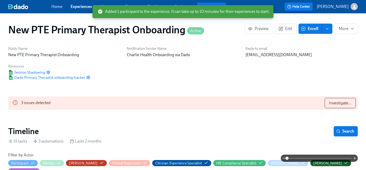
click at [315, 27] on span "Enroll" at bounding box center [310, 28] width 16 height 5
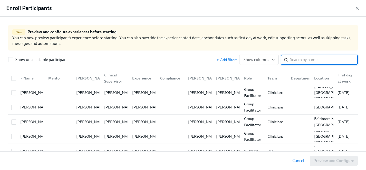
click at [316, 61] on input "search" at bounding box center [324, 60] width 68 height 10
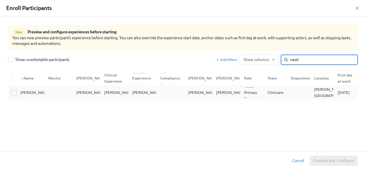
type input "navd"
click at [12, 93] on input "checkbox" at bounding box center [14, 93] width 5 height 5
checkbox input "true"
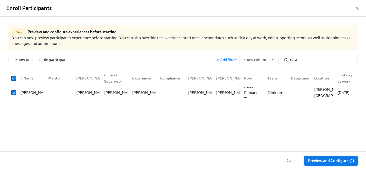
click at [324, 160] on span "Preview and Configure (1)" at bounding box center [331, 160] width 46 height 5
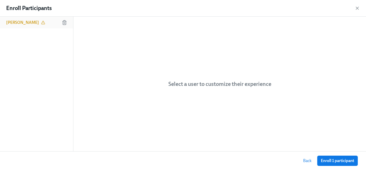
click at [23, 22] on h6 "[PERSON_NAME]" at bounding box center [22, 23] width 33 height 6
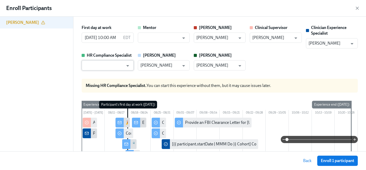
click at [106, 64] on input "text" at bounding box center [103, 65] width 39 height 10
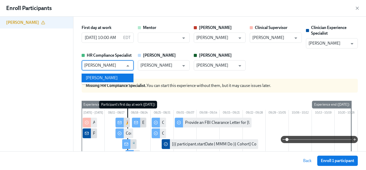
click at [97, 75] on li "[PERSON_NAME]" at bounding box center [108, 78] width 52 height 9
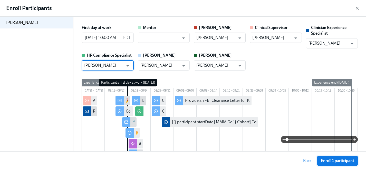
type input "[PERSON_NAME]"
click at [336, 158] on span "Enroll 1 participant" at bounding box center [337, 160] width 33 height 5
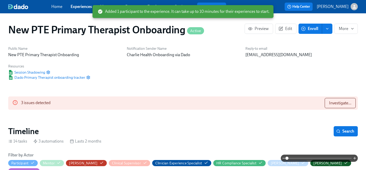
click at [311, 26] on span "Enroll" at bounding box center [310, 28] width 16 height 5
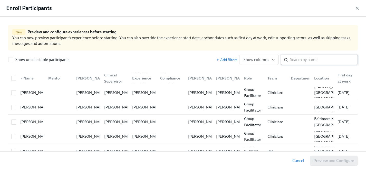
click at [317, 59] on input "search" at bounding box center [324, 60] width 68 height 10
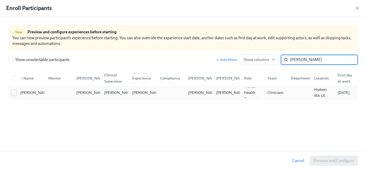
type input "[PERSON_NAME]"
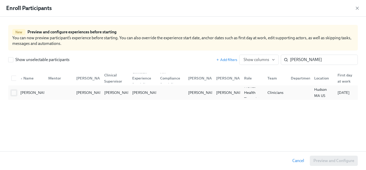
click at [16, 92] on span at bounding box center [13, 92] width 5 height 5
checkbox input "true"
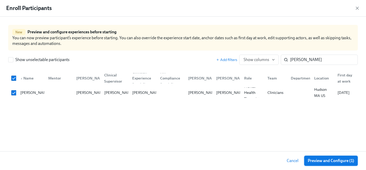
click at [320, 160] on span "Preview and Configure (1)" at bounding box center [331, 160] width 46 height 5
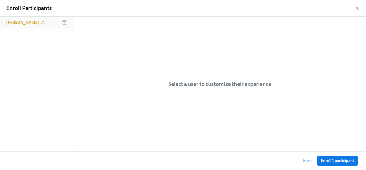
click at [18, 20] on h6 "[PERSON_NAME]" at bounding box center [22, 23] width 33 height 6
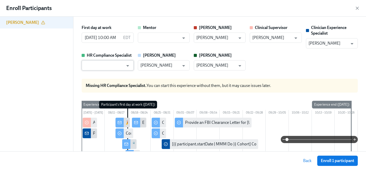
click at [108, 66] on input "text" at bounding box center [103, 65] width 39 height 10
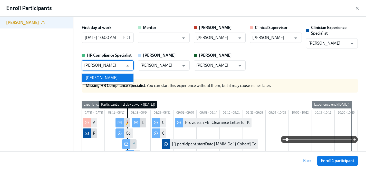
click at [111, 80] on li "[PERSON_NAME]" at bounding box center [108, 78] width 52 height 9
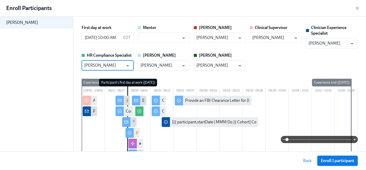
type input "[PERSON_NAME]"
click at [338, 157] on button "Enroll 1 participant" at bounding box center [337, 161] width 41 height 10
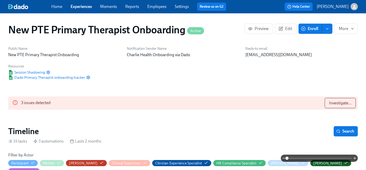
click at [313, 26] on span "Enroll" at bounding box center [310, 28] width 16 height 5
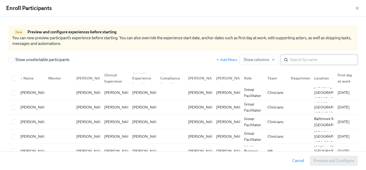
click at [310, 59] on input "search" at bounding box center [324, 60] width 68 height 10
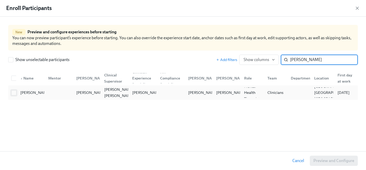
type input "[PERSON_NAME]"
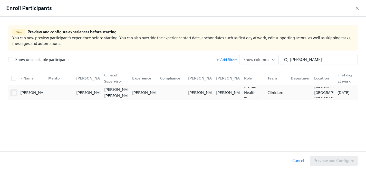
click at [15, 93] on input "checkbox" at bounding box center [14, 93] width 5 height 5
checkbox input "true"
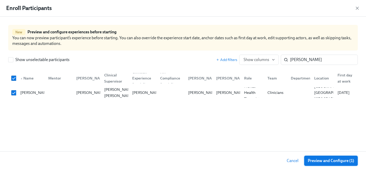
click at [346, 162] on span "Preview and Configure (1)" at bounding box center [331, 160] width 46 height 5
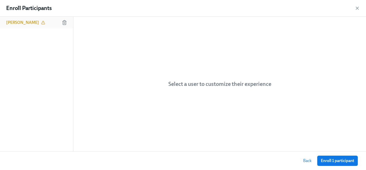
click at [18, 20] on h6 "[PERSON_NAME]" at bounding box center [22, 23] width 33 height 6
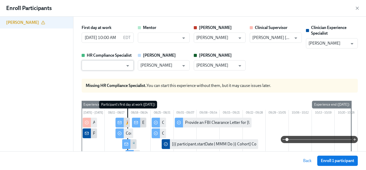
click at [104, 70] on input "text" at bounding box center [103, 65] width 39 height 10
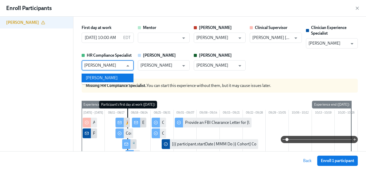
click at [111, 77] on li "[PERSON_NAME]" at bounding box center [108, 78] width 52 height 9
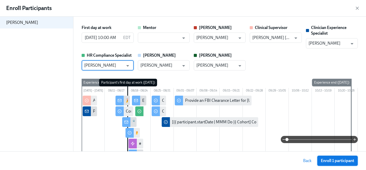
type input "[PERSON_NAME]"
click at [344, 161] on span "Enroll 1 participant" at bounding box center [337, 160] width 33 height 5
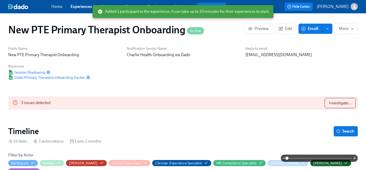
click at [315, 29] on span "Enroll" at bounding box center [310, 28] width 16 height 5
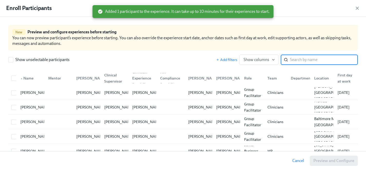
click at [310, 64] on input "search" at bounding box center [324, 60] width 68 height 10
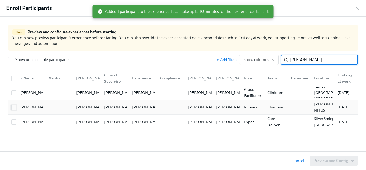
type input "[PERSON_NAME]"
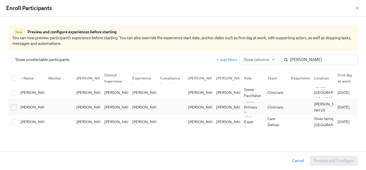
click at [15, 107] on input "checkbox" at bounding box center [14, 107] width 5 height 5
checkbox input "true"
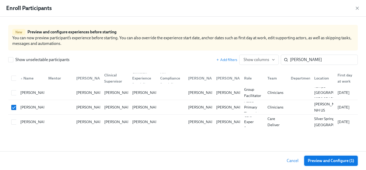
click at [329, 160] on span "Preview and Configure (1)" at bounding box center [331, 160] width 46 height 5
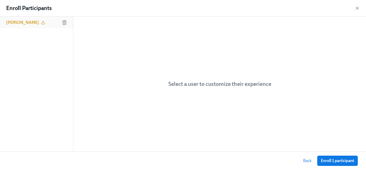
click at [16, 21] on h6 "[PERSON_NAME]" at bounding box center [22, 23] width 33 height 6
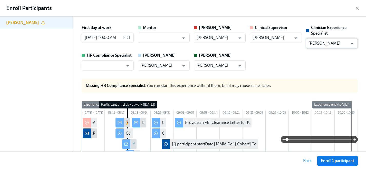
click at [330, 42] on input "[PERSON_NAME]" at bounding box center [328, 43] width 39 height 10
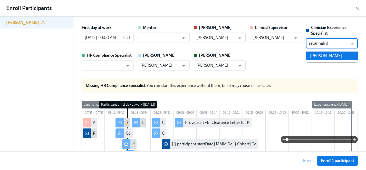
click at [328, 54] on li "[PERSON_NAME]" at bounding box center [332, 56] width 52 height 9
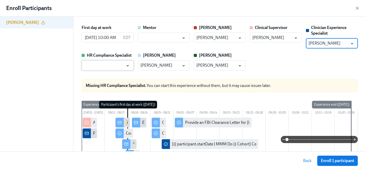
type input "[PERSON_NAME]"
click at [109, 65] on input "text" at bounding box center [103, 65] width 39 height 10
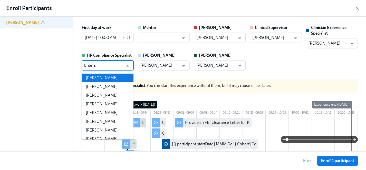
click at [110, 75] on li "[PERSON_NAME]" at bounding box center [108, 78] width 52 height 9
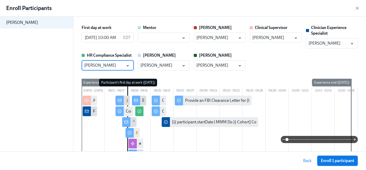
type input "[PERSON_NAME]"
click at [342, 159] on span "Enroll 1 participant" at bounding box center [337, 160] width 33 height 5
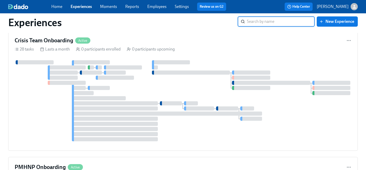
scroll to position [2237, 0]
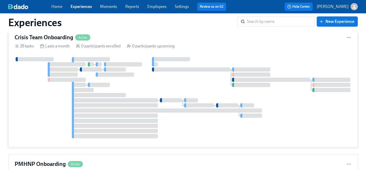
click at [46, 115] on div at bounding box center [183, 97] width 337 height 81
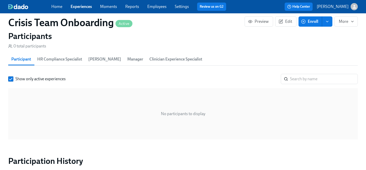
scroll to position [430, 0]
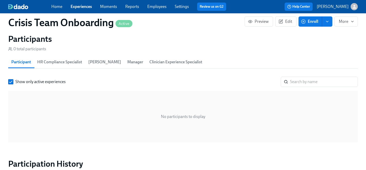
click at [312, 21] on span "Enroll" at bounding box center [310, 21] width 16 height 5
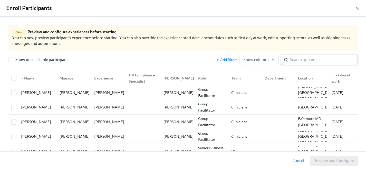
click at [298, 59] on input "search" at bounding box center [324, 60] width 68 height 10
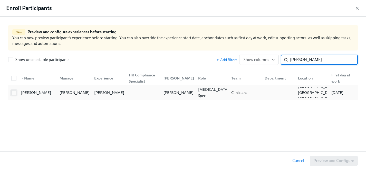
type input "lisa mc"
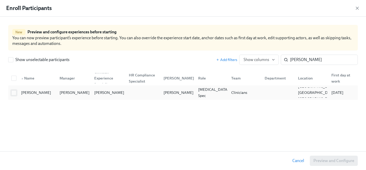
click at [16, 94] on input "checkbox" at bounding box center [14, 93] width 5 height 5
checkbox input "true"
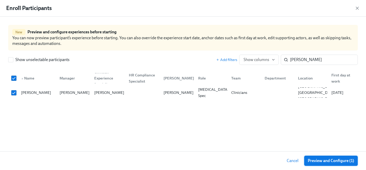
click at [335, 159] on span "Preview and Configure (1)" at bounding box center [331, 160] width 46 height 5
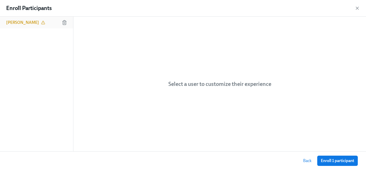
click at [18, 17] on div "[PERSON_NAME]" at bounding box center [36, 23] width 73 height 12
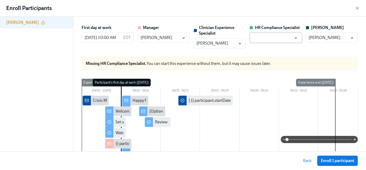
click at [275, 38] on input "text" at bounding box center [271, 38] width 39 height 10
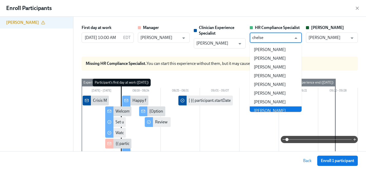
scroll to position [50, 0]
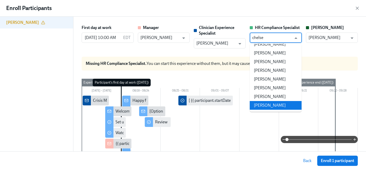
click at [279, 106] on li "[PERSON_NAME]" at bounding box center [276, 105] width 52 height 9
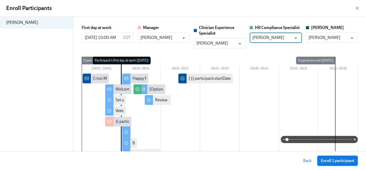
type input "[PERSON_NAME]"
click at [334, 160] on span "Enroll 1 participant" at bounding box center [337, 160] width 33 height 5
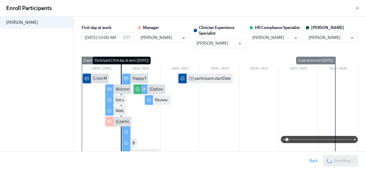
scroll to position [434, 0]
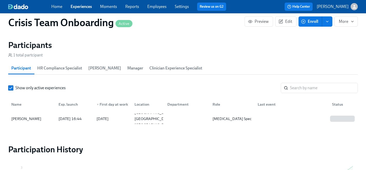
scroll to position [486, 0]
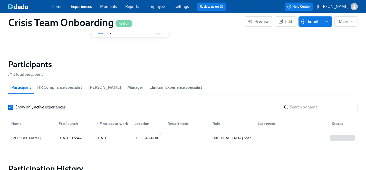
click at [312, 18] on button "Enroll" at bounding box center [311, 21] width 24 height 10
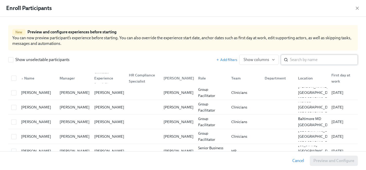
click at [308, 60] on input "search" at bounding box center [324, 60] width 68 height 10
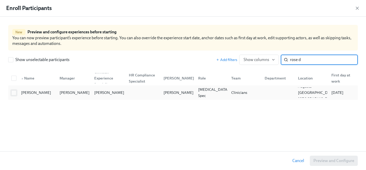
type input "rose d"
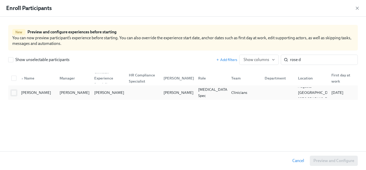
click at [13, 92] on input "checkbox" at bounding box center [14, 93] width 5 height 5
checkbox input "true"
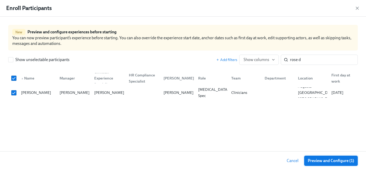
click at [321, 161] on span "Preview and Configure (1)" at bounding box center [331, 160] width 46 height 5
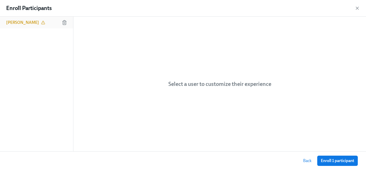
click at [15, 23] on h6 "[PERSON_NAME]" at bounding box center [22, 23] width 33 height 6
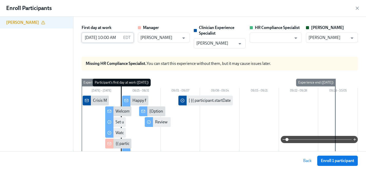
click at [98, 39] on input "08/25/2025 10:00 AM" at bounding box center [101, 38] width 39 height 10
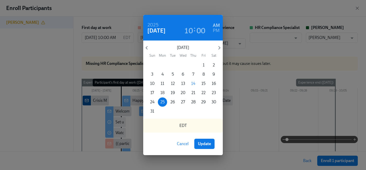
click at [163, 90] on p "18" at bounding box center [162, 93] width 4 height 6
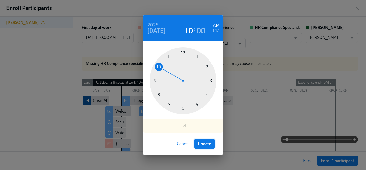
click at [208, 145] on span "Update" at bounding box center [204, 143] width 13 height 5
type input "[DATE] 10:00 AM"
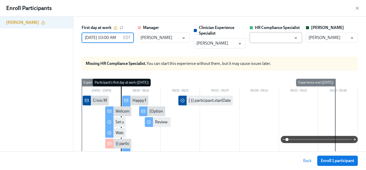
click at [275, 38] on input "text" at bounding box center [271, 38] width 39 height 10
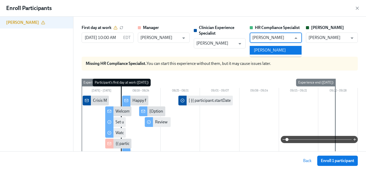
click at [283, 51] on li "[PERSON_NAME]" at bounding box center [276, 50] width 52 height 9
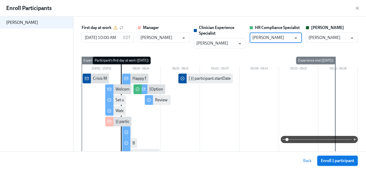
type input "[PERSON_NAME]"
click at [347, 163] on span "Enroll 1 participant" at bounding box center [337, 160] width 33 height 5
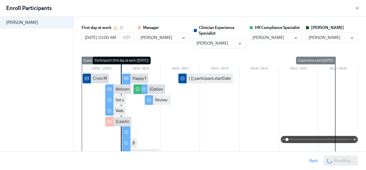
scroll to position [0, 158]
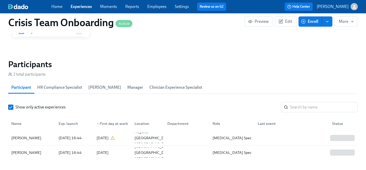
click at [80, 8] on link "Experiences" at bounding box center [81, 6] width 21 height 5
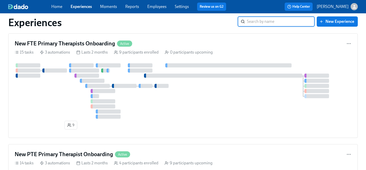
scroll to position [609, 0]
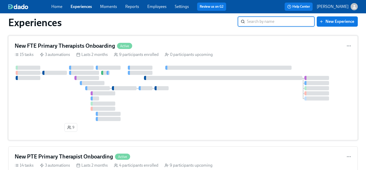
click at [57, 111] on div at bounding box center [183, 93] width 337 height 55
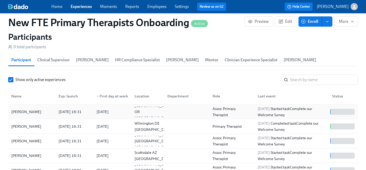
scroll to position [17, 0]
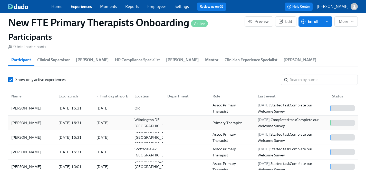
click at [19, 120] on div "[PERSON_NAME]" at bounding box center [26, 123] width 34 height 6
